Goal: Check status: Check status

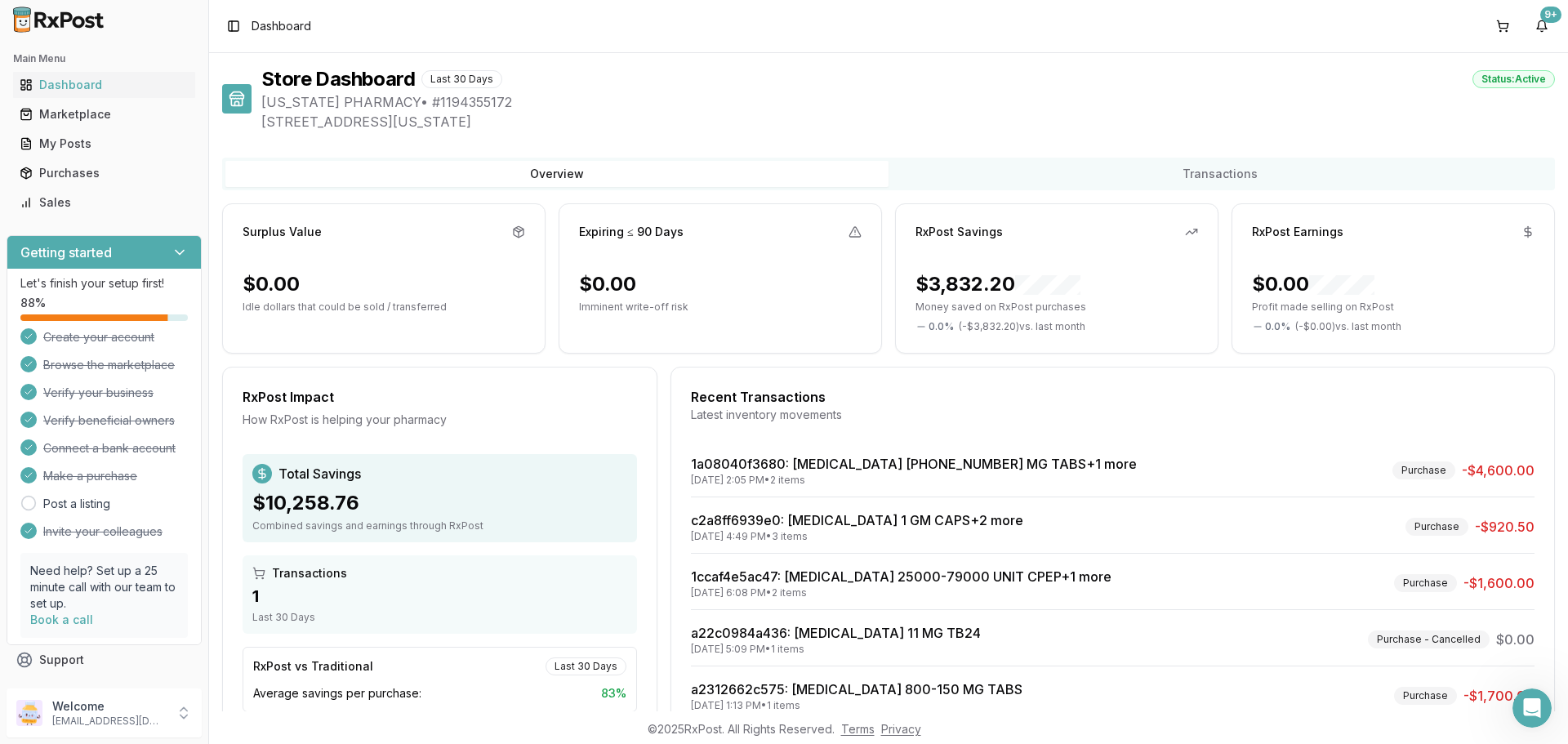
click at [75, 25] on img at bounding box center [58, 19] width 104 height 26
click at [113, 113] on div "Marketplace" at bounding box center [103, 114] width 169 height 17
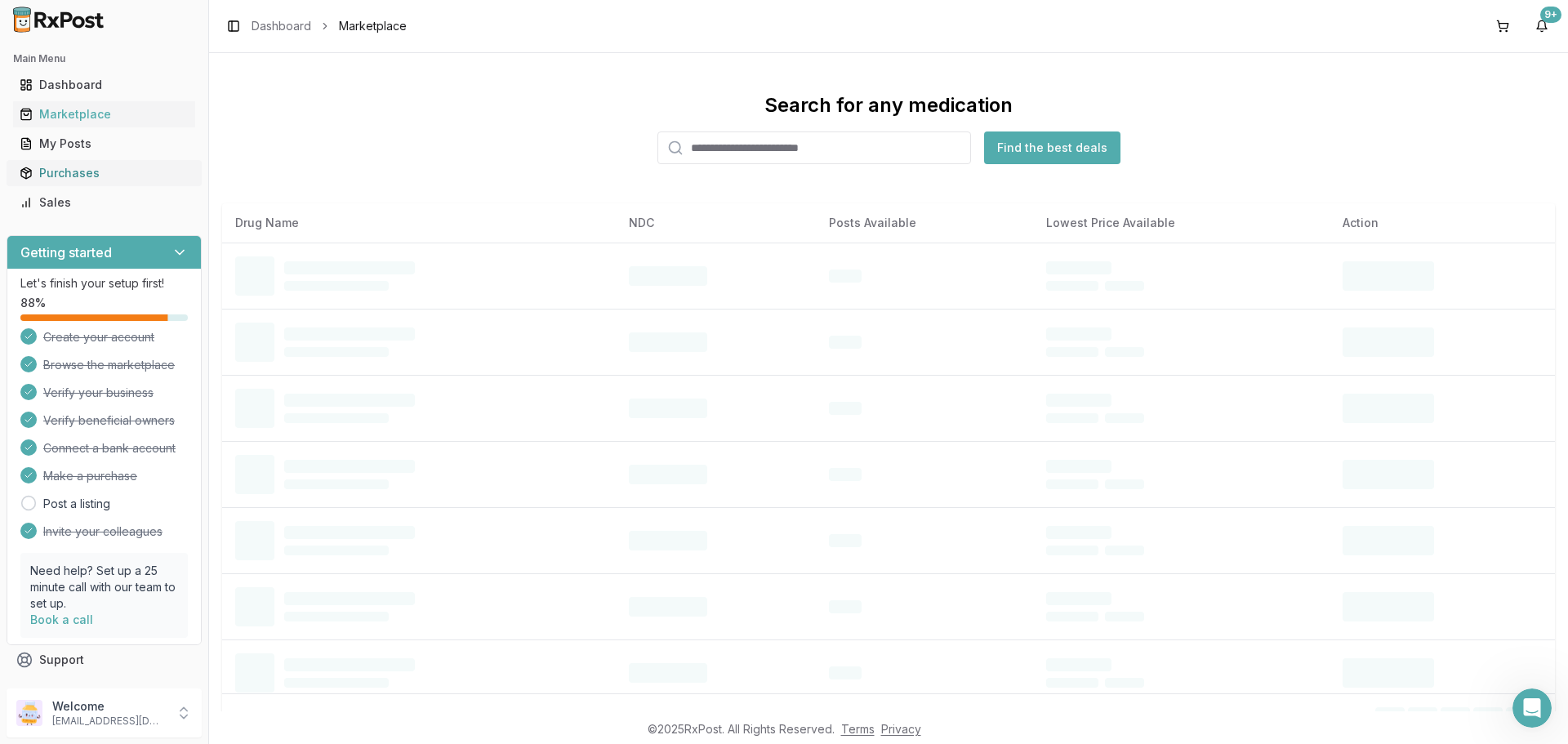
click at [94, 173] on div "Purchases" at bounding box center [103, 173] width 169 height 17
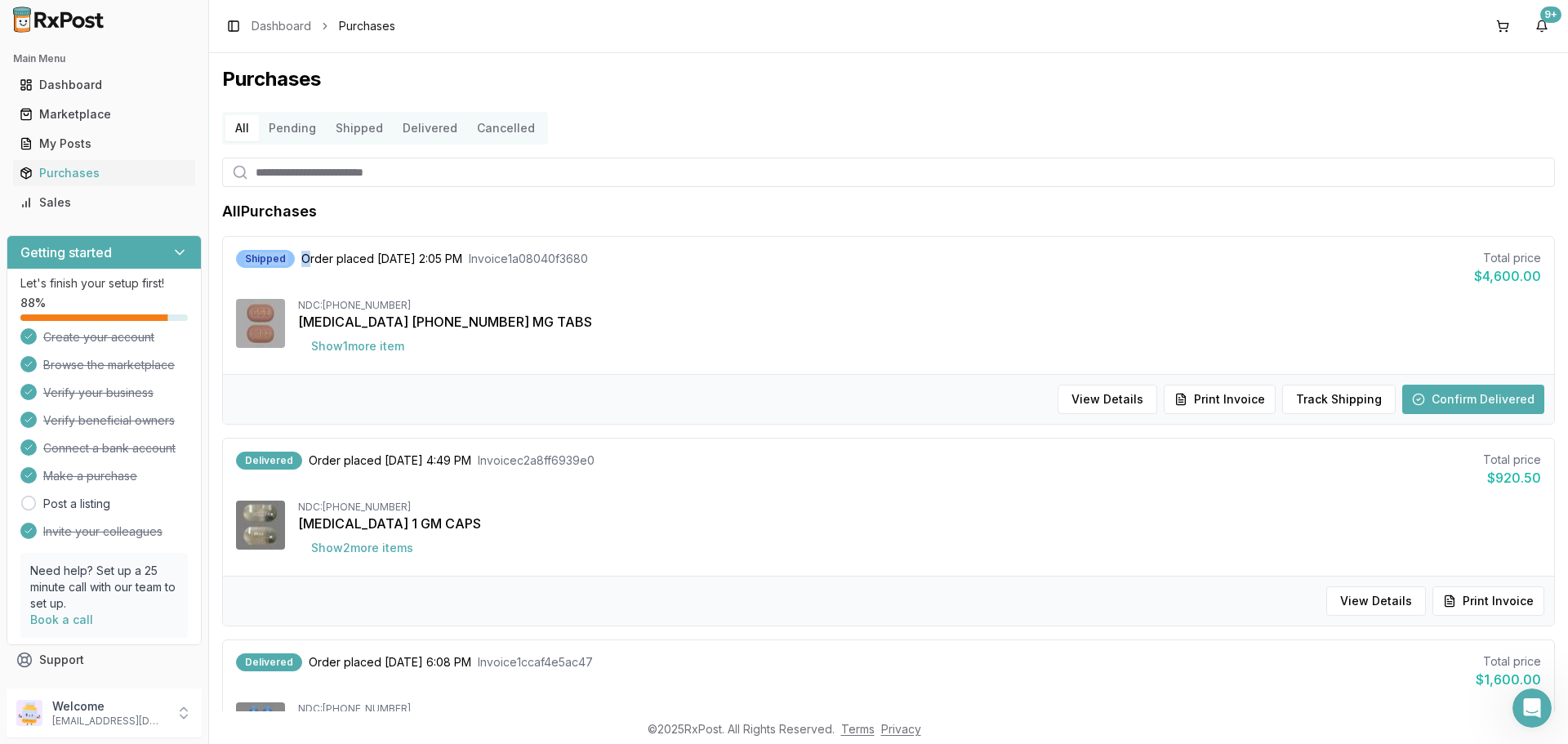
drag, startPoint x: 244, startPoint y: 255, endPoint x: 305, endPoint y: 255, distance: 61.0
click at [305, 255] on div "Shipped Order placed [DATE] 2:05 PM Invoice 1a08040f3680" at bounding box center [412, 258] width 352 height 18
click at [356, 352] on button "Show 1 more item" at bounding box center [357, 347] width 119 height 30
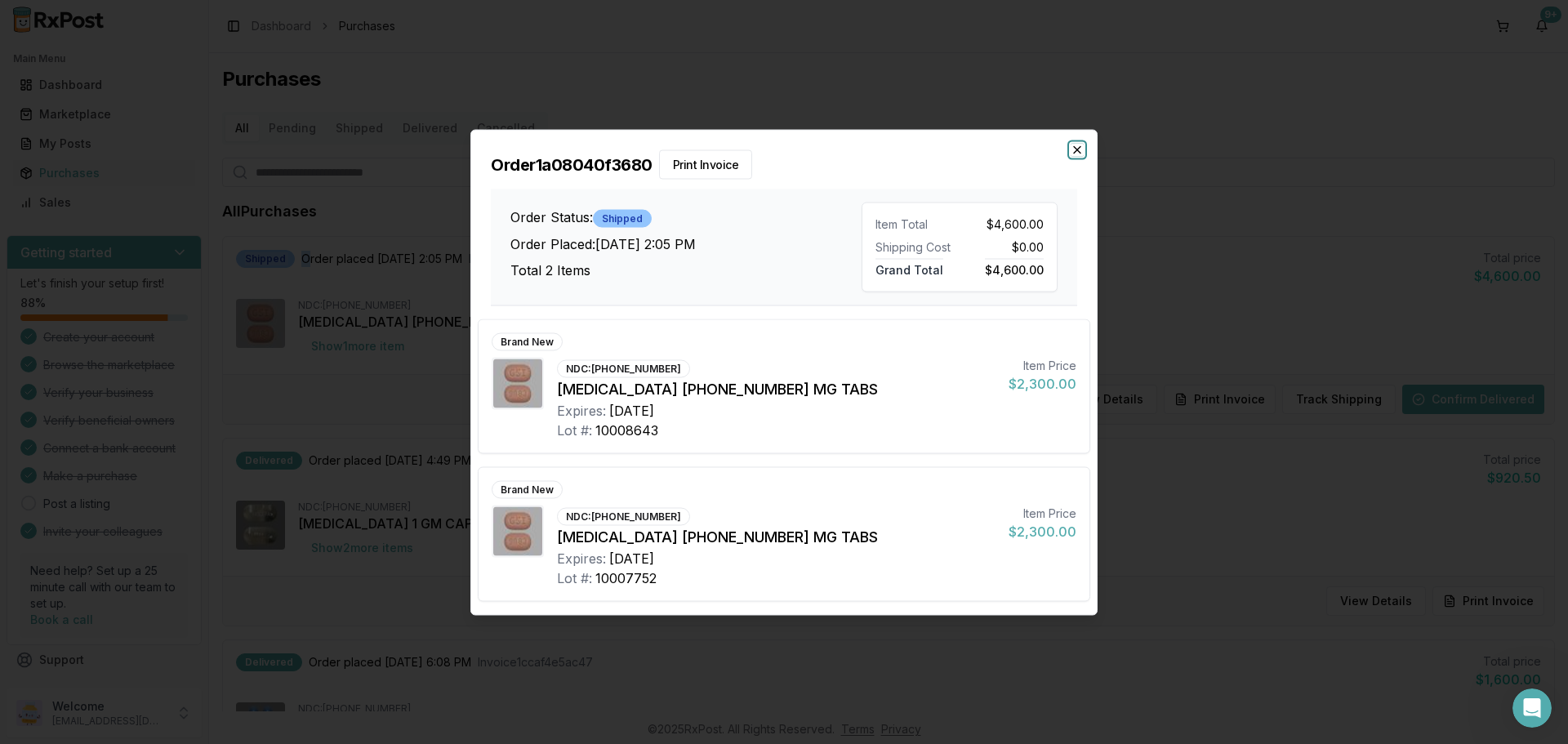
click at [1074, 148] on icon "button" at bounding box center [1077, 149] width 13 height 13
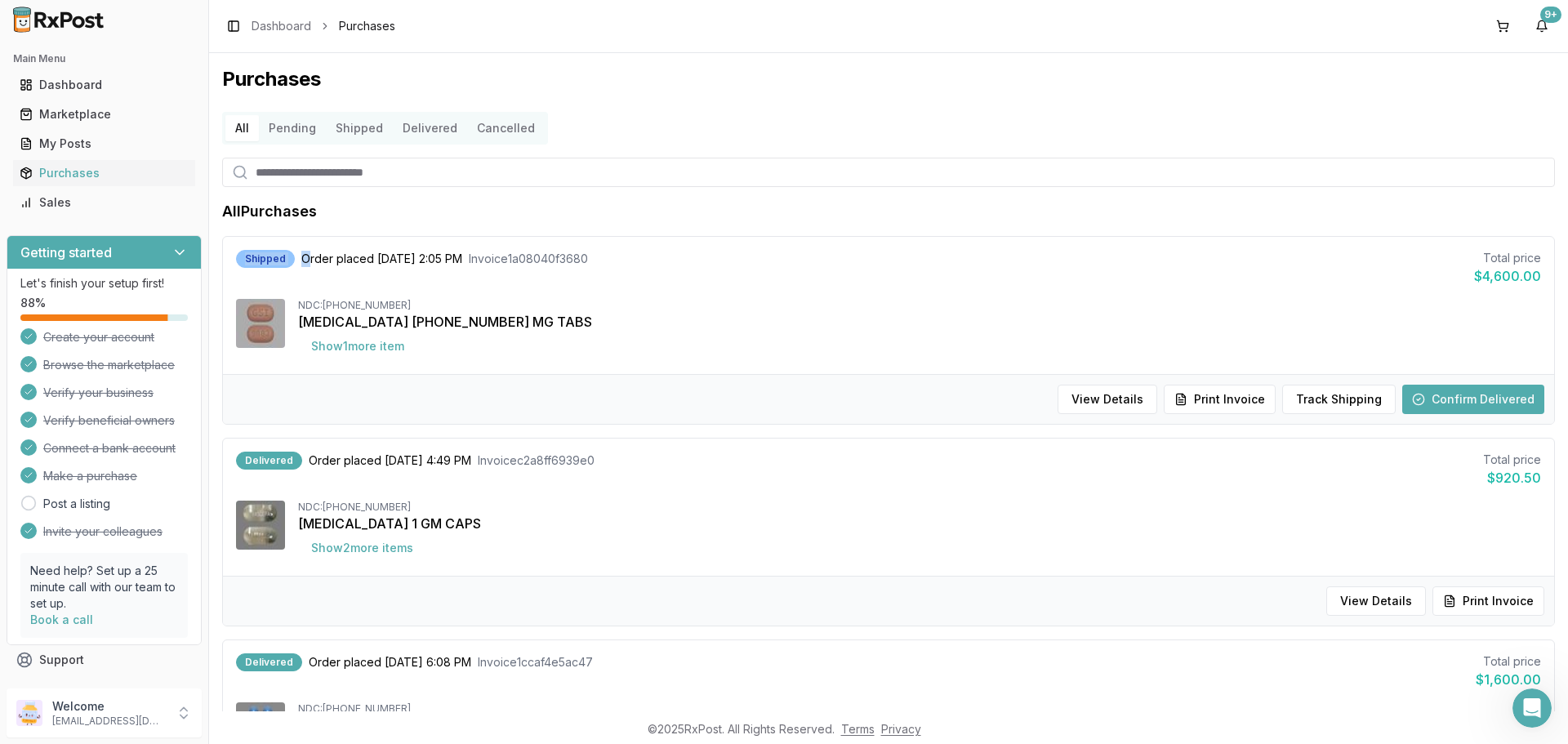
click at [55, 31] on img at bounding box center [58, 19] width 104 height 26
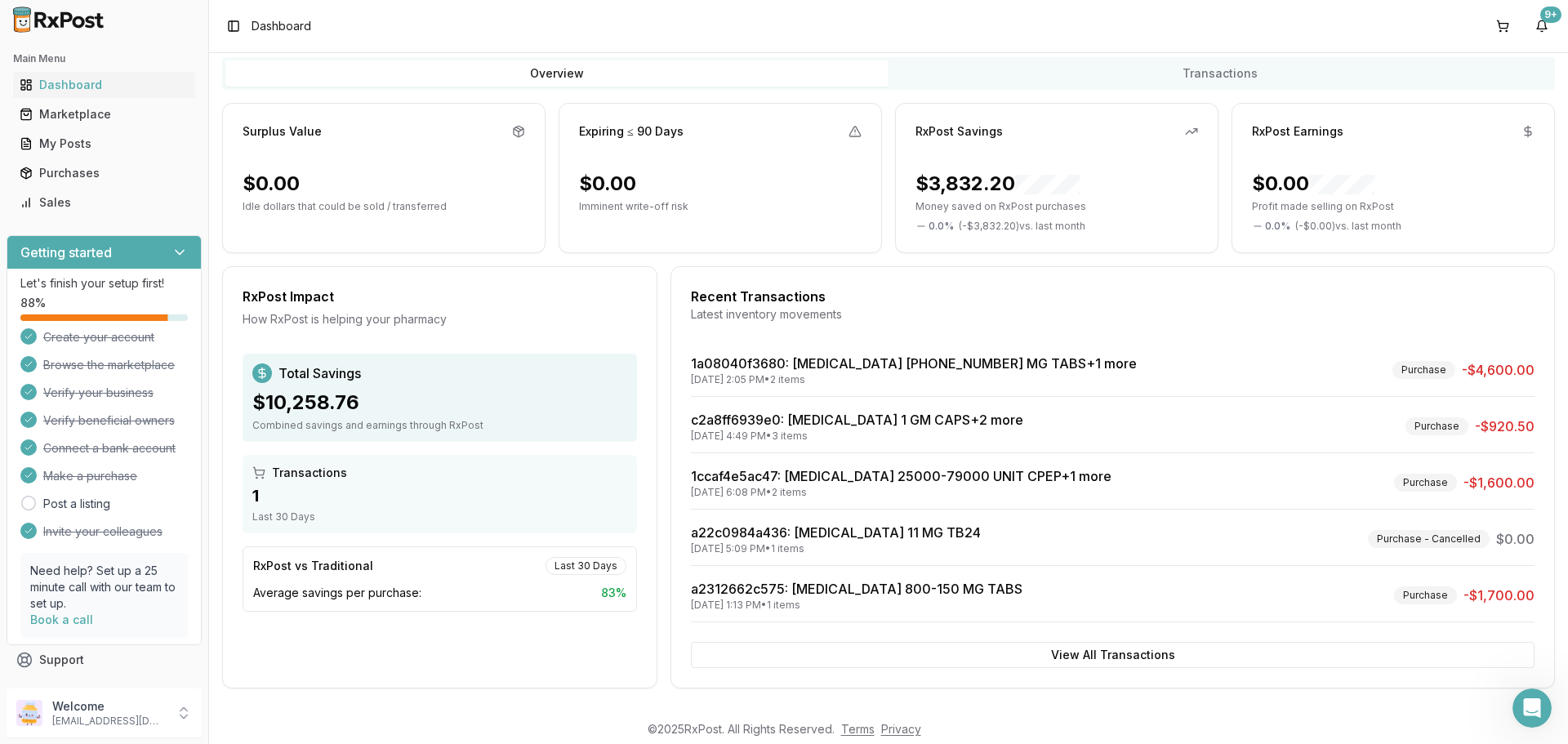
scroll to position [104, 0]
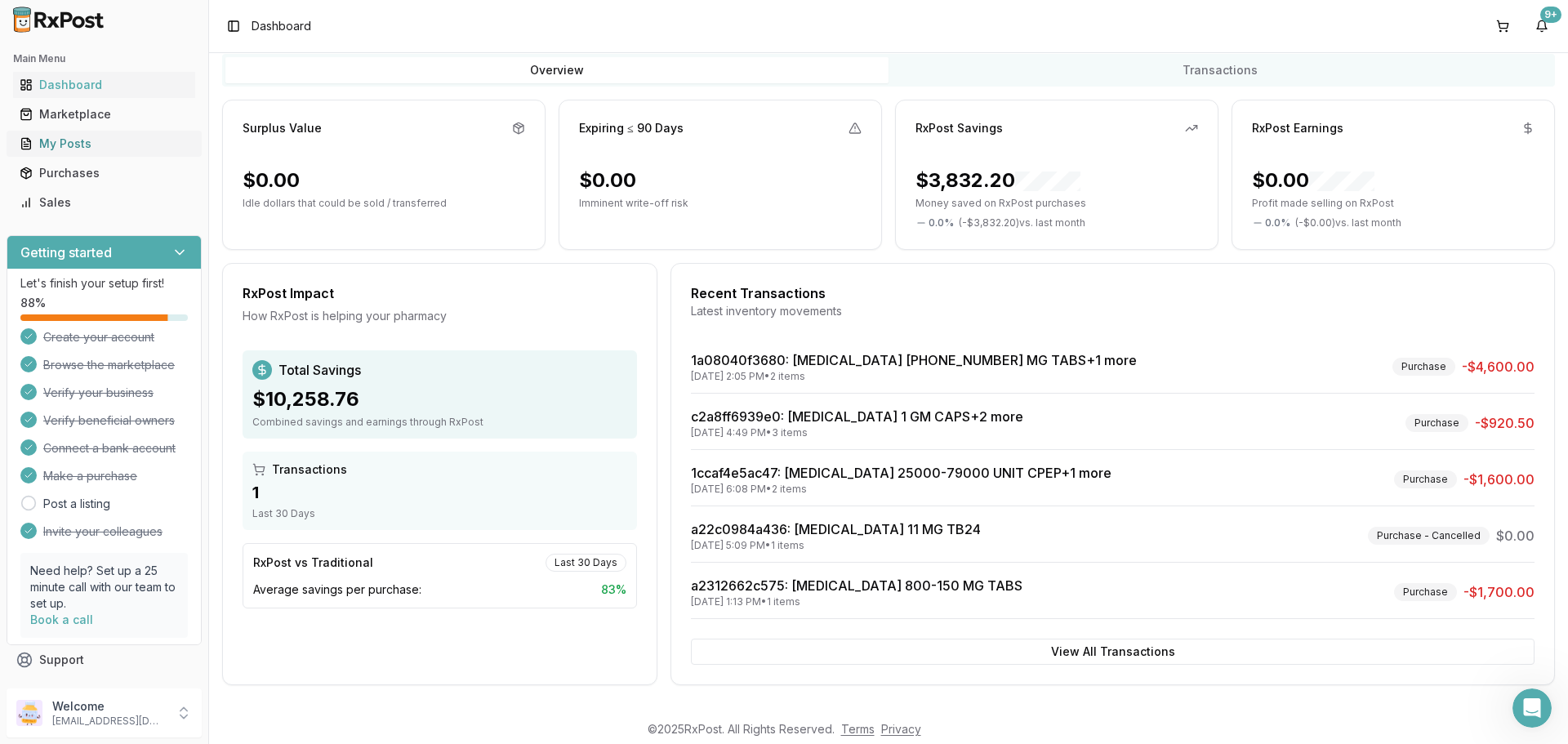
click at [75, 153] on link "My Posts" at bounding box center [104, 144] width 183 height 30
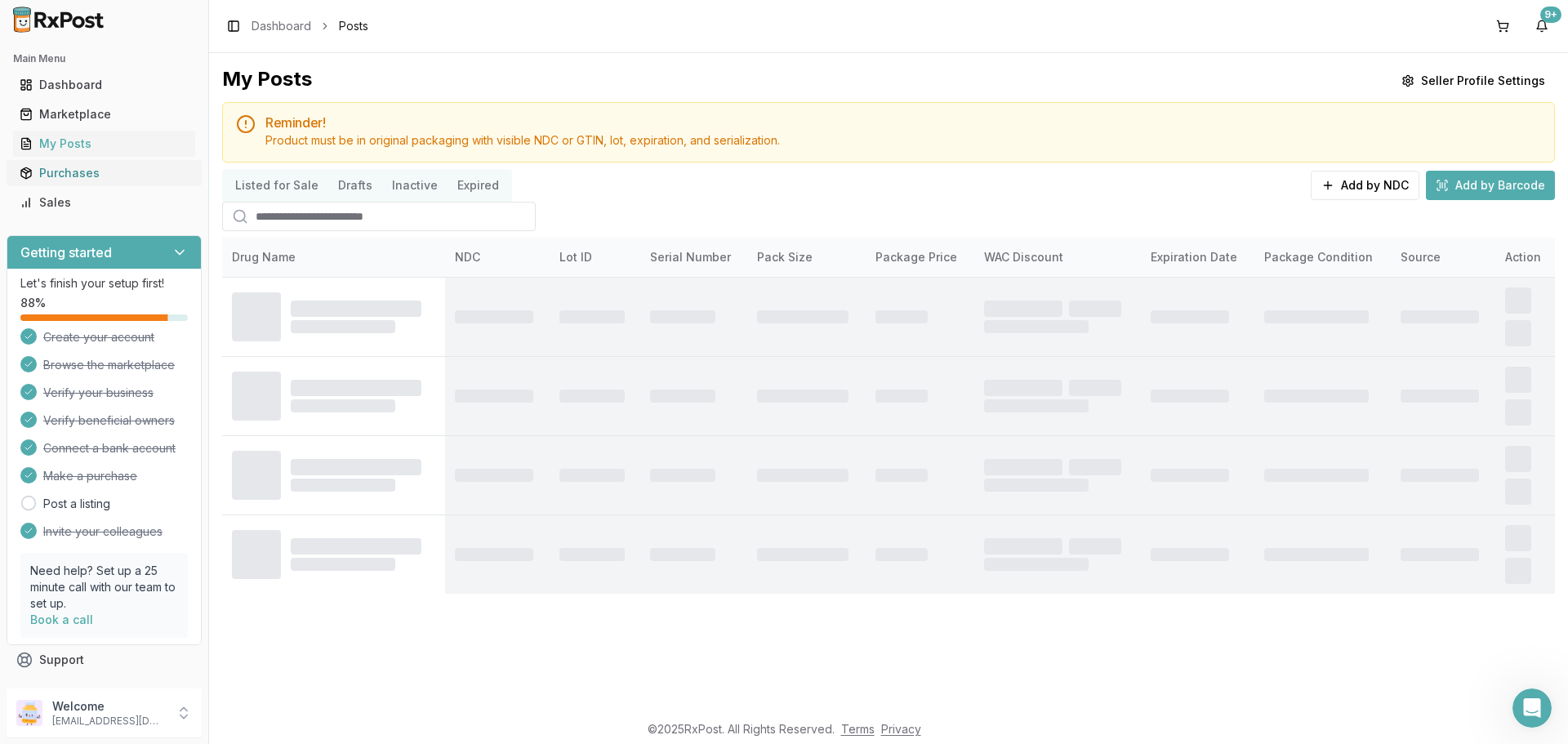
click at [77, 168] on div "Purchases" at bounding box center [103, 173] width 169 height 17
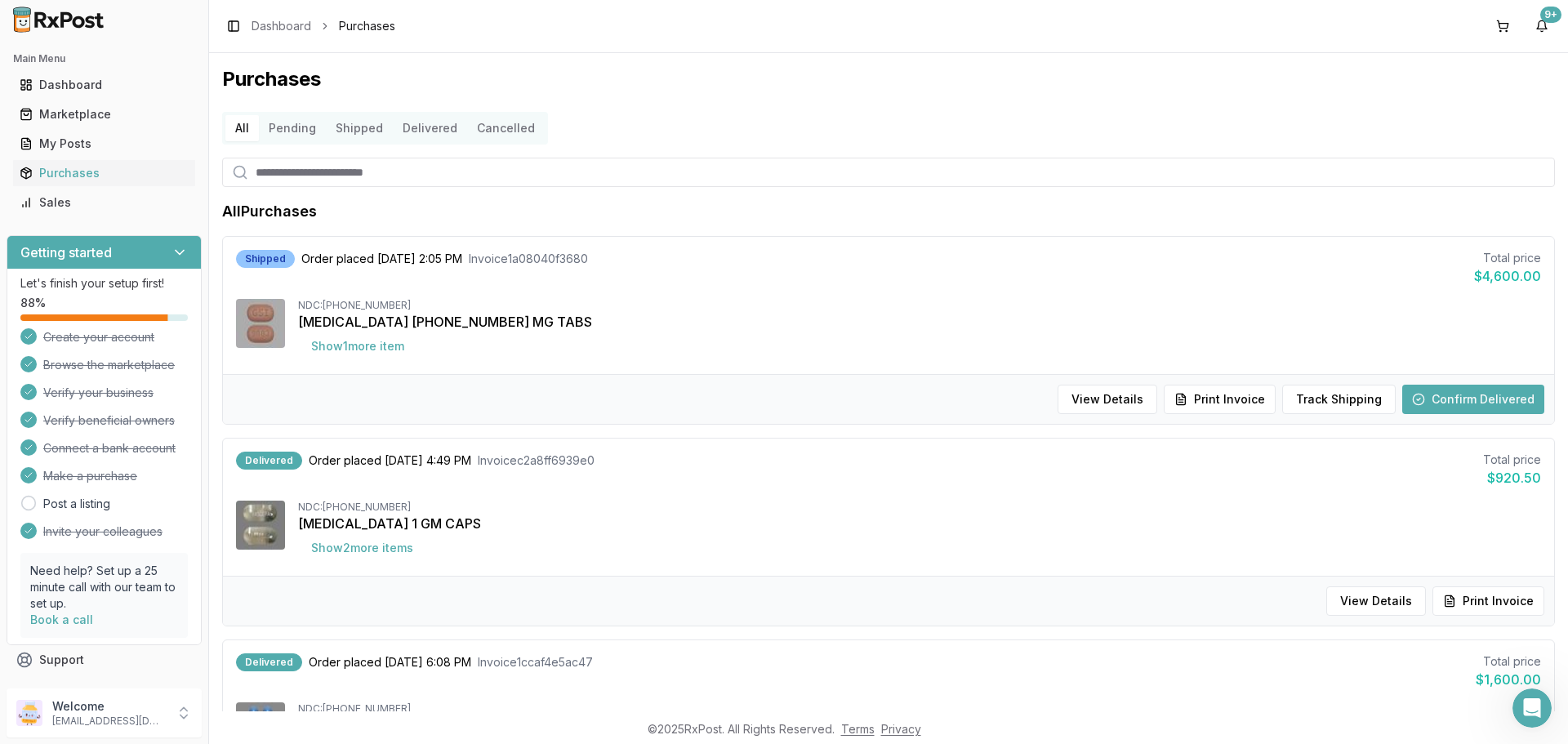
click at [605, 285] on div "Shipped Order placed [DATE] 2:05 PM Invoice 1a08040f3680 Total price $4,600.00" at bounding box center [889, 267] width 1305 height 36
click at [411, 356] on button "Show 1 more item" at bounding box center [357, 347] width 119 height 30
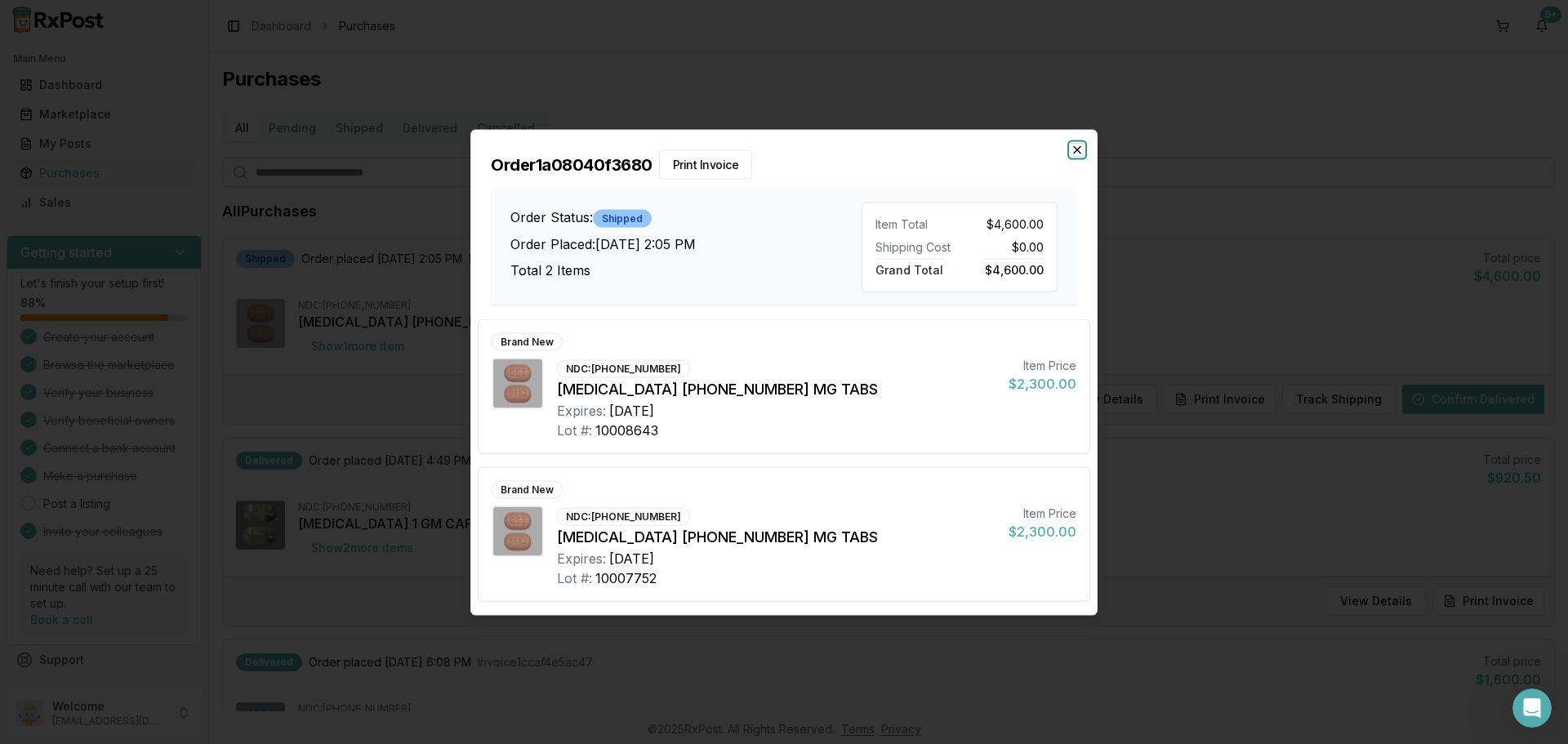
click at [1071, 150] on icon "button" at bounding box center [1077, 149] width 13 height 13
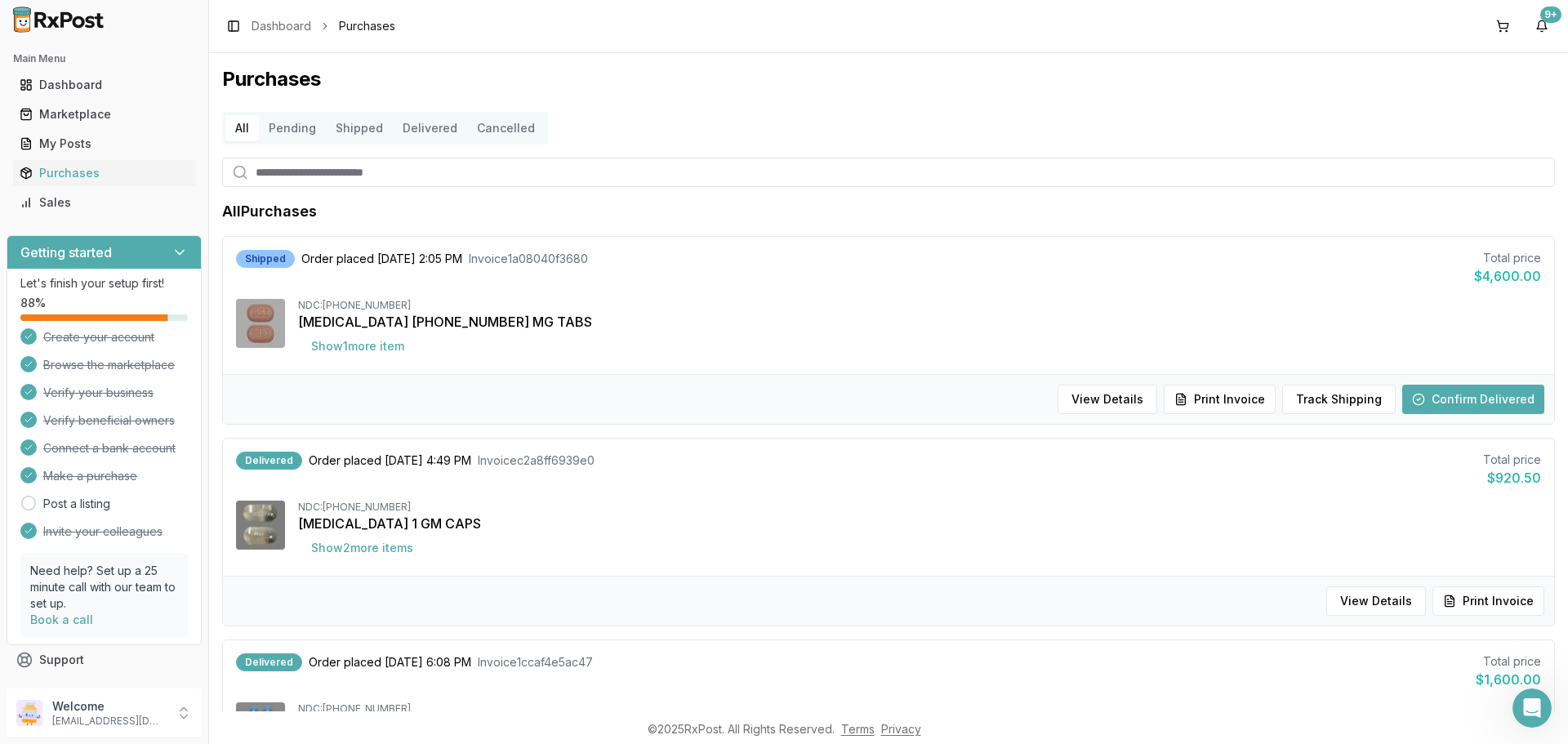
click at [37, 30] on img at bounding box center [58, 19] width 104 height 26
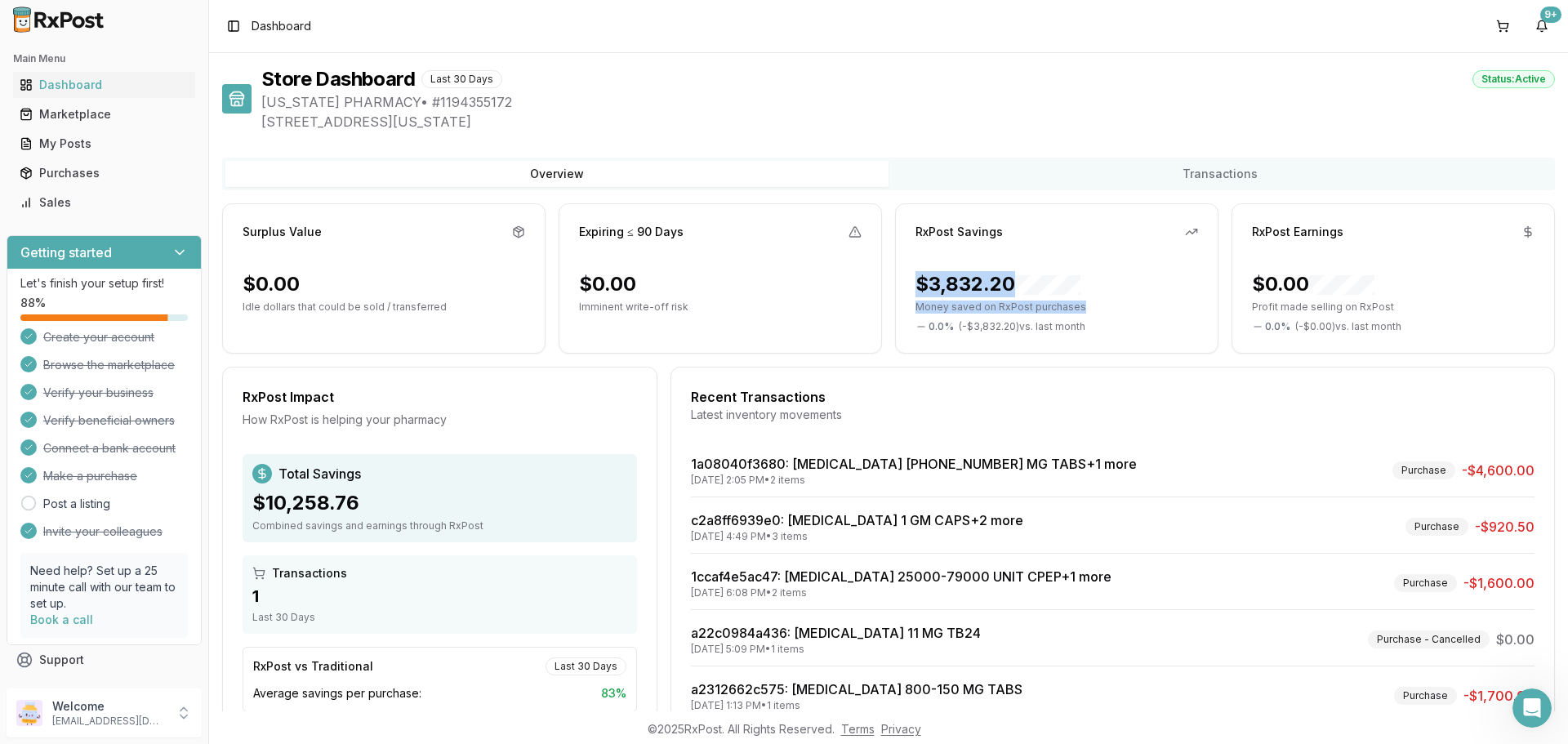
drag, startPoint x: 1091, startPoint y: 310, endPoint x: 908, endPoint y: 280, distance: 185.4
click at [908, 280] on div "$3,832.20 Money saved on RxPost purchases 0.0 % ( - $3,832.20 ) vs. last month" at bounding box center [1056, 301] width 322 height 62
click at [1096, 261] on div "RxPost Savings $3,832.20 Money saved on RxPost purchases 0.0 % ( - $3,832.20 ) …" at bounding box center [1056, 278] width 324 height 150
click at [63, 24] on img at bounding box center [58, 19] width 104 height 26
click at [92, 10] on img at bounding box center [58, 19] width 104 height 26
